Goal: Transaction & Acquisition: Purchase product/service

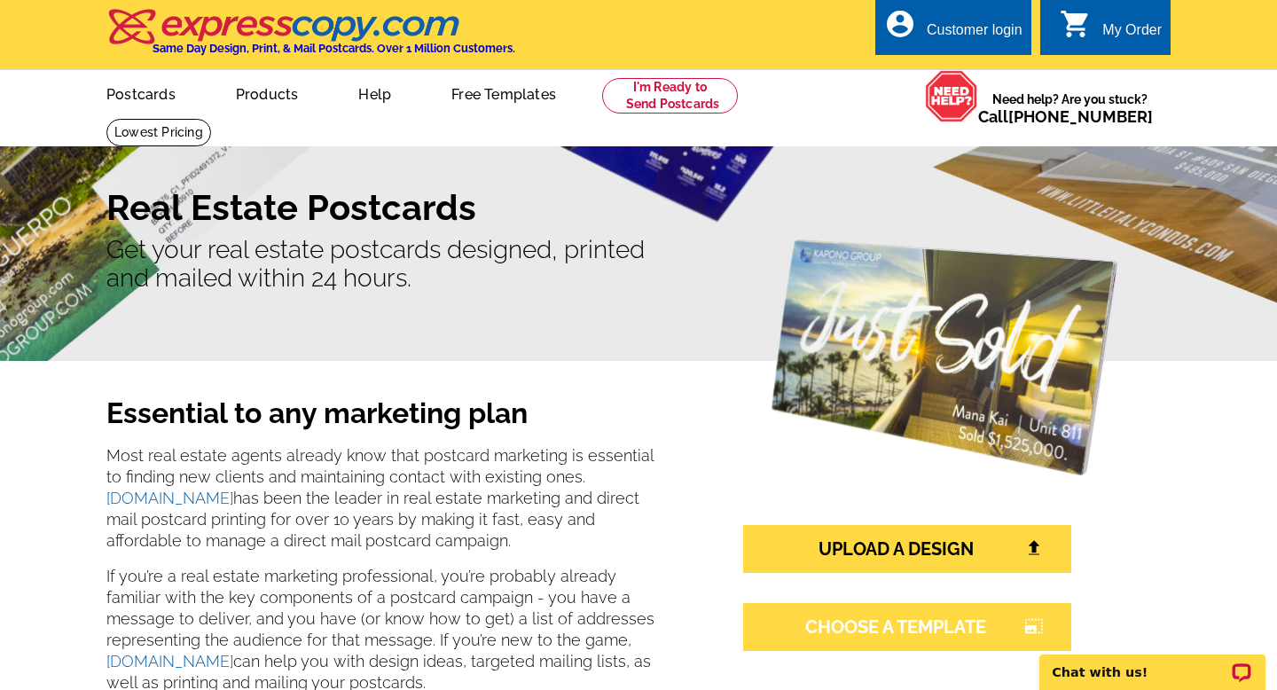
click at [852, 639] on link "CHOOSE A TEMPLATE photo_size_select_large" at bounding box center [907, 627] width 328 height 48
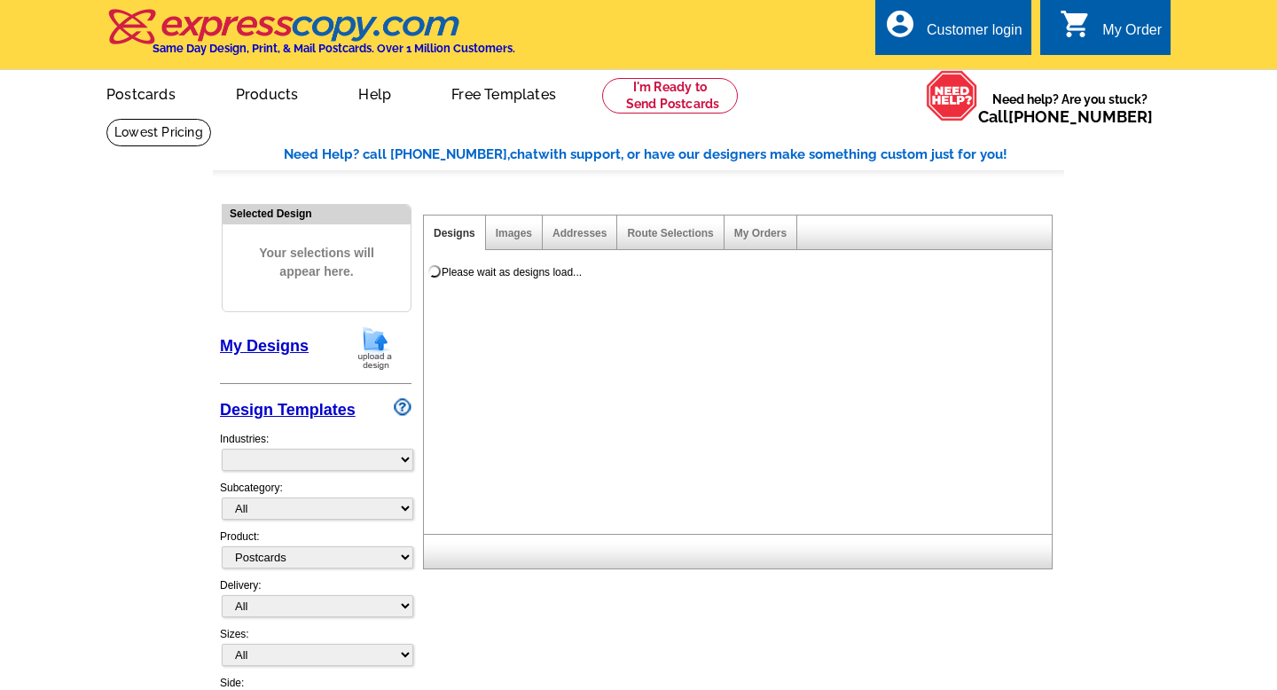
select select "1"
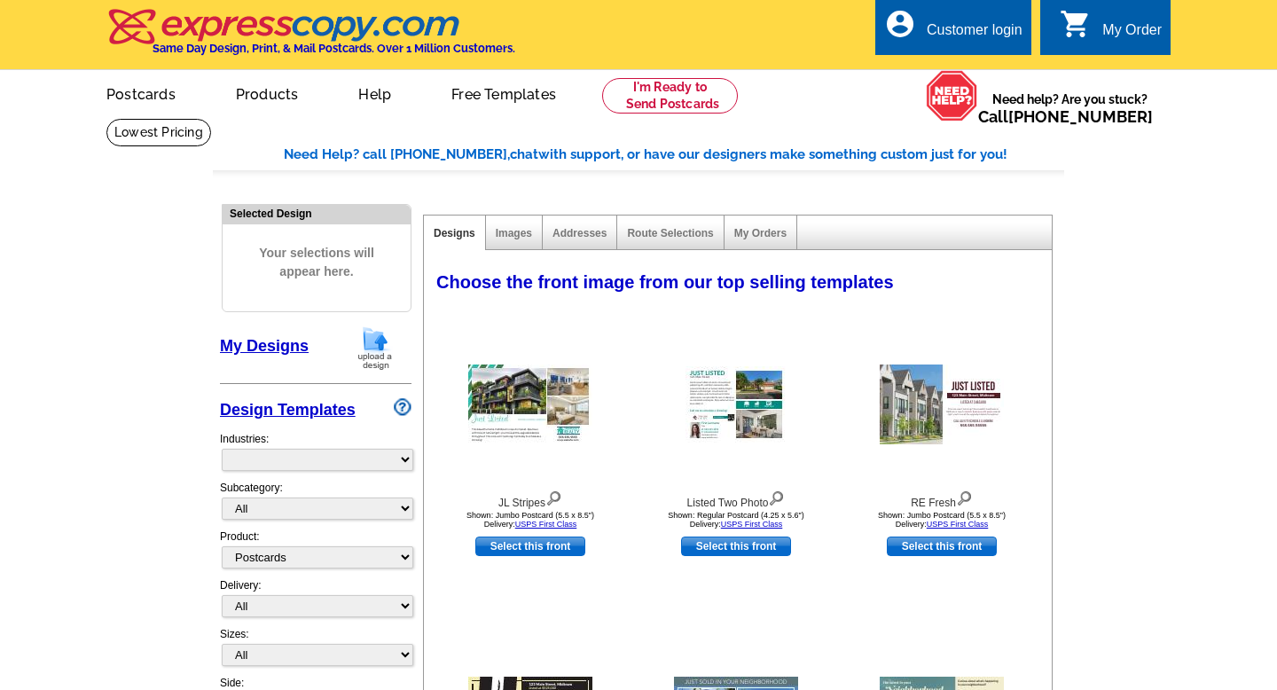
select select "785"
